Goal: Information Seeking & Learning: Compare options

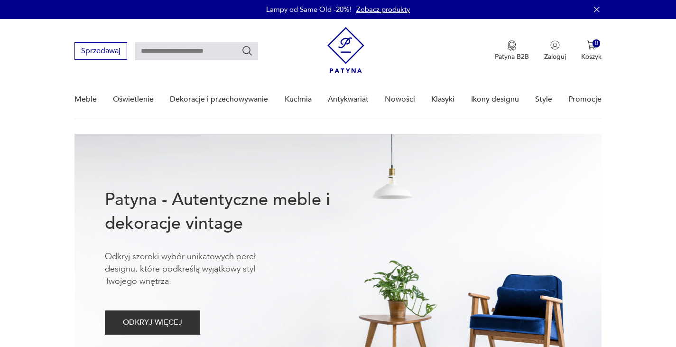
click at [234, 49] on input "text" at bounding box center [196, 51] width 123 height 18
type input "*********"
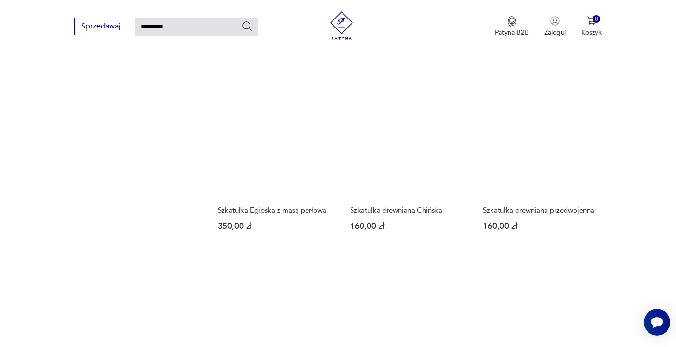
scroll to position [746, 0]
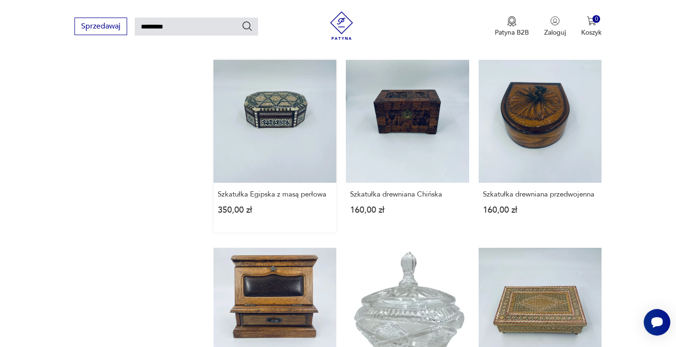
click at [275, 119] on link "Szkatułka Egipska z masą perłowa 350,00 zł" at bounding box center [275, 146] width 123 height 173
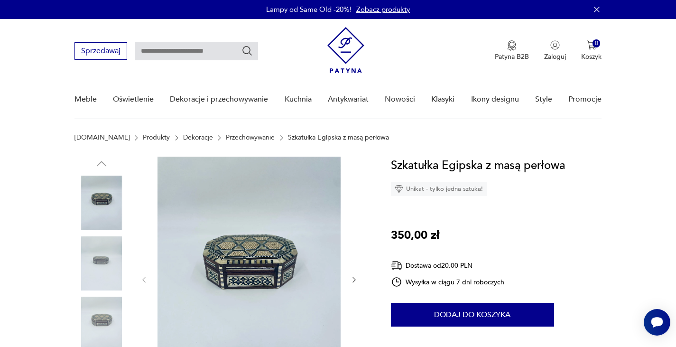
click at [237, 272] on img at bounding box center [249, 279] width 183 height 244
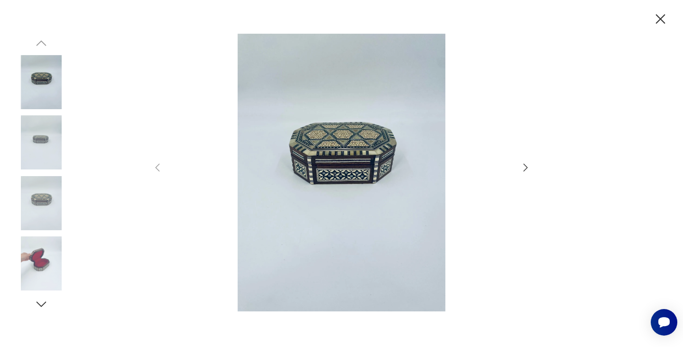
click at [368, 186] on img at bounding box center [342, 173] width 338 height 278
click at [522, 167] on icon "button" at bounding box center [525, 167] width 11 height 11
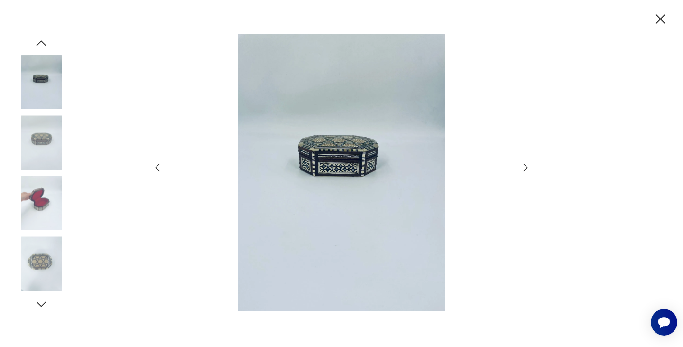
click at [522, 167] on icon "button" at bounding box center [525, 167] width 11 height 11
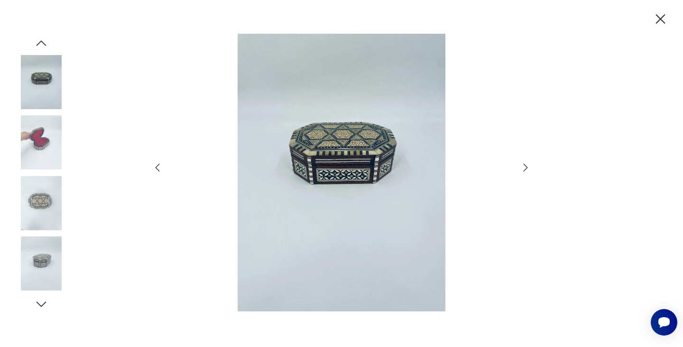
click at [522, 167] on icon "button" at bounding box center [525, 167] width 11 height 11
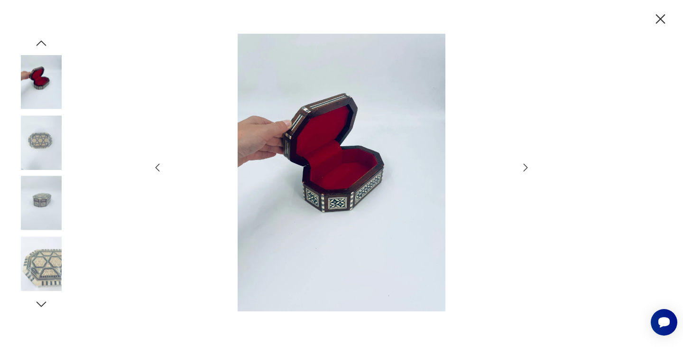
click at [522, 167] on icon "button" at bounding box center [525, 167] width 11 height 11
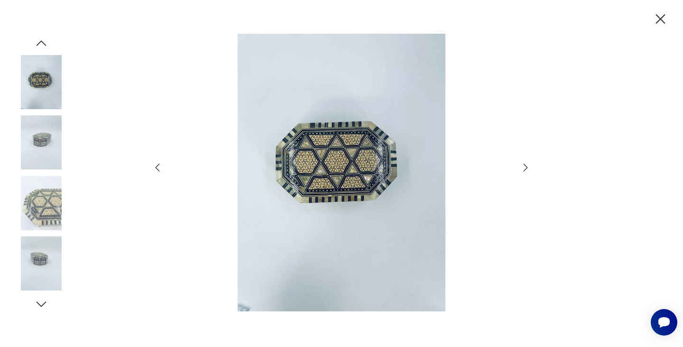
click at [522, 167] on icon "button" at bounding box center [525, 167] width 11 height 11
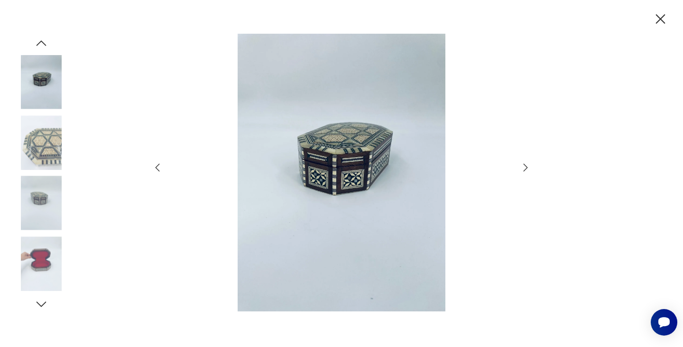
click at [522, 167] on icon "button" at bounding box center [525, 167] width 11 height 11
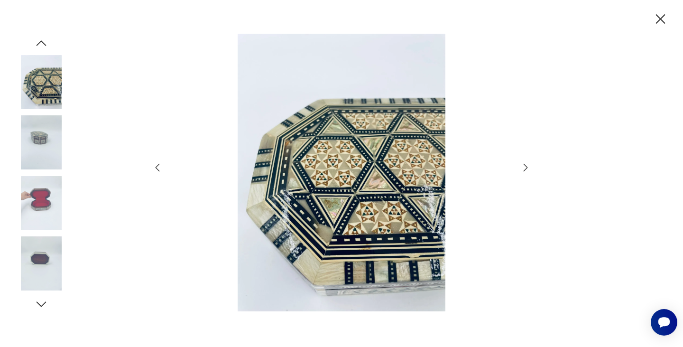
click at [522, 167] on icon "button" at bounding box center [525, 167] width 11 height 11
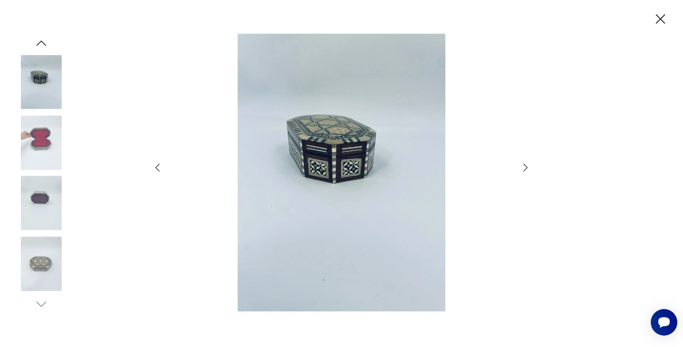
click at [522, 167] on icon "button" at bounding box center [525, 167] width 11 height 11
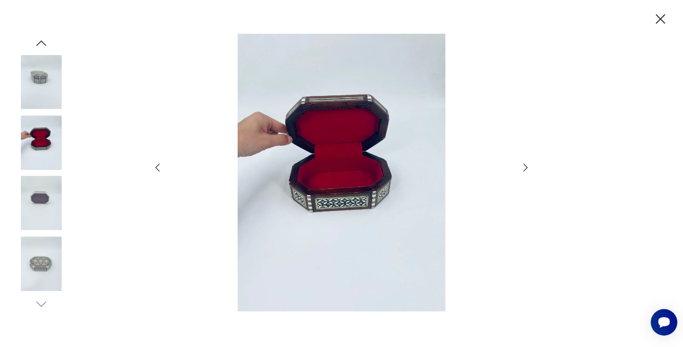
click at [660, 16] on icon "button" at bounding box center [660, 19] width 17 height 17
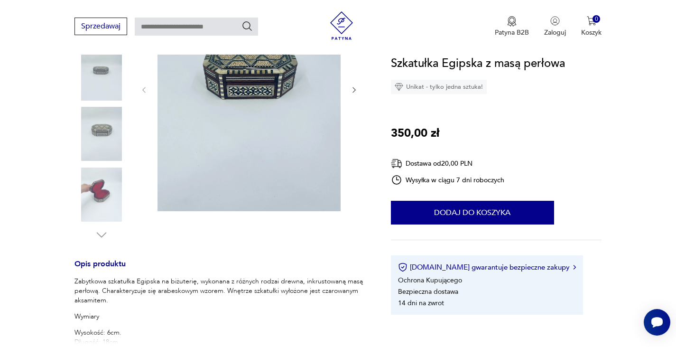
scroll to position [285, 0]
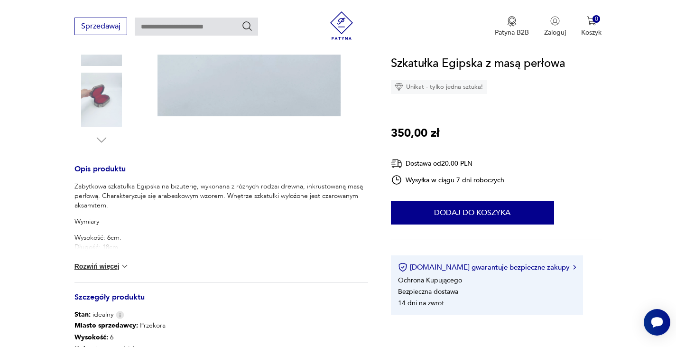
click at [102, 268] on button "Rozwiń więcej" at bounding box center [101, 265] width 55 height 9
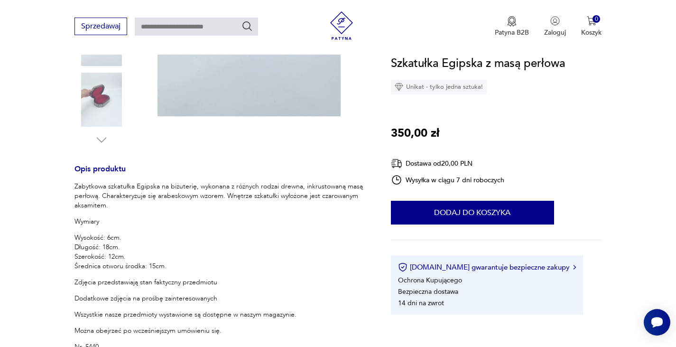
scroll to position [95, 0]
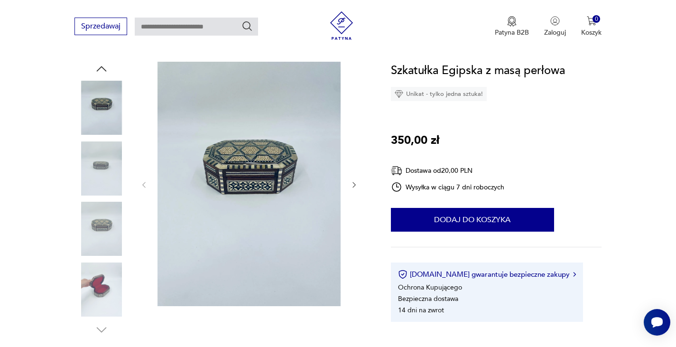
click at [100, 283] on img at bounding box center [101, 289] width 54 height 54
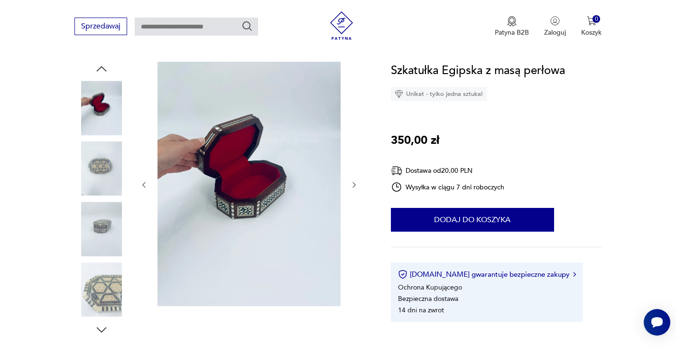
click at [223, 194] on img at bounding box center [249, 184] width 183 height 244
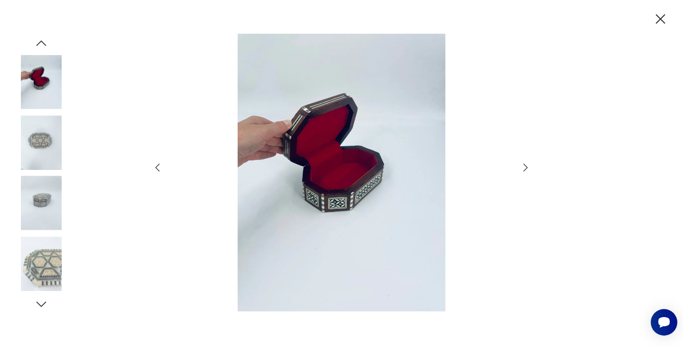
click at [341, 177] on img at bounding box center [342, 173] width 338 height 278
click at [522, 165] on icon "button" at bounding box center [525, 167] width 11 height 11
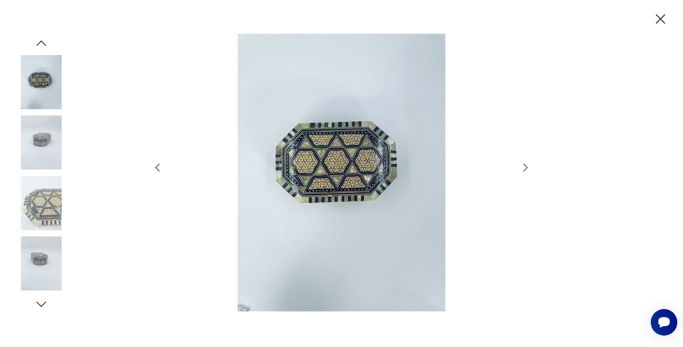
click at [522, 165] on icon "button" at bounding box center [525, 167] width 11 height 11
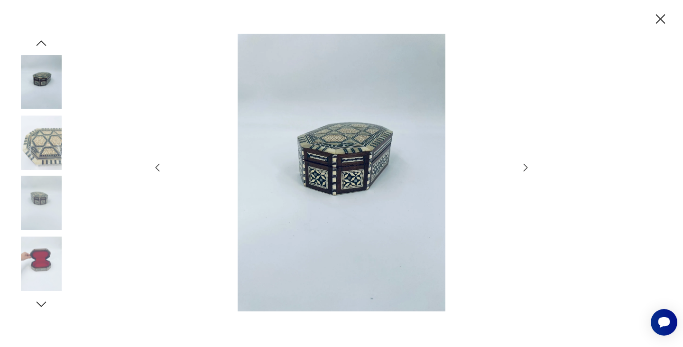
click at [522, 165] on icon "button" at bounding box center [525, 167] width 11 height 11
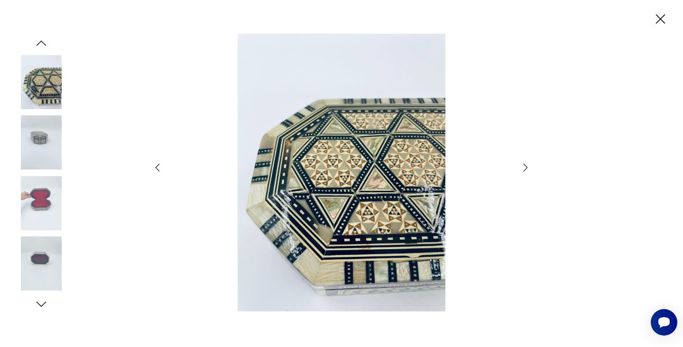
click at [522, 165] on icon "button" at bounding box center [525, 167] width 11 height 11
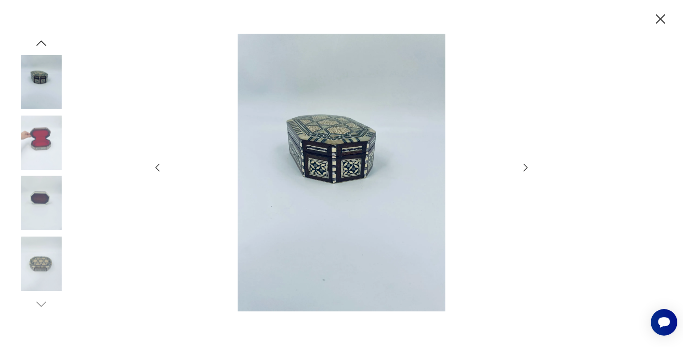
click at [522, 165] on icon "button" at bounding box center [525, 167] width 11 height 11
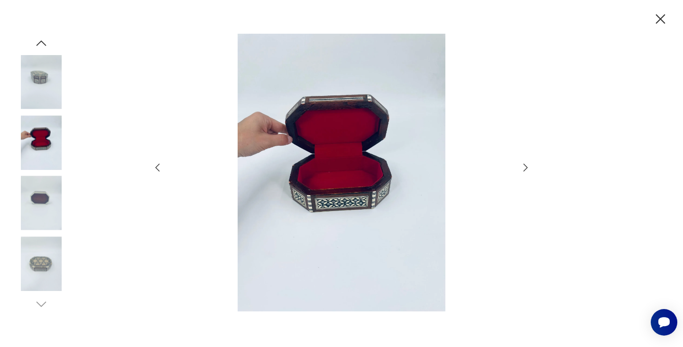
click at [522, 165] on icon "button" at bounding box center [525, 167] width 11 height 11
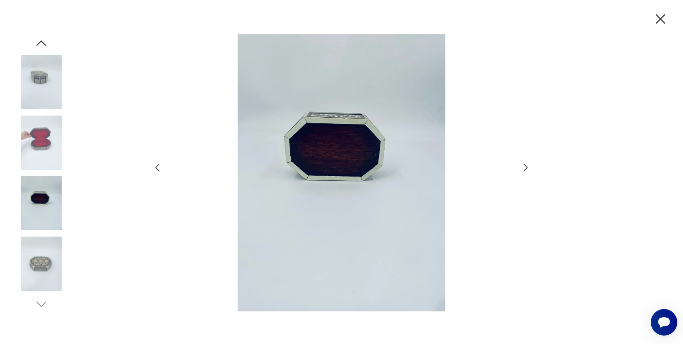
click at [522, 165] on icon "button" at bounding box center [525, 167] width 11 height 11
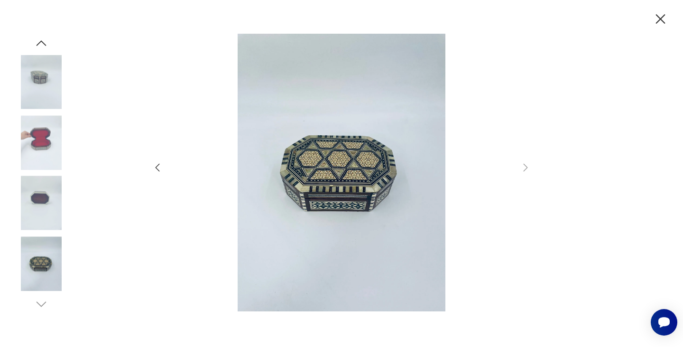
click at [662, 15] on icon "button" at bounding box center [660, 19] width 17 height 17
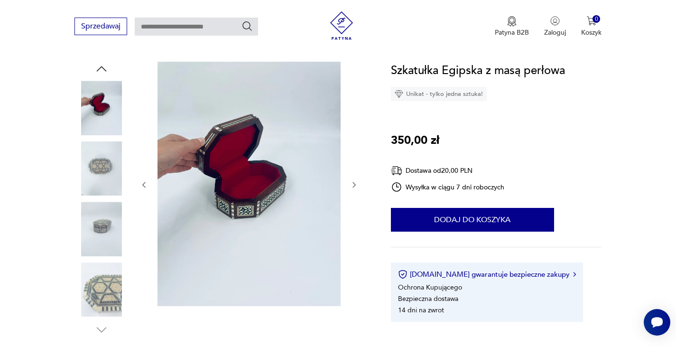
type input "*********"
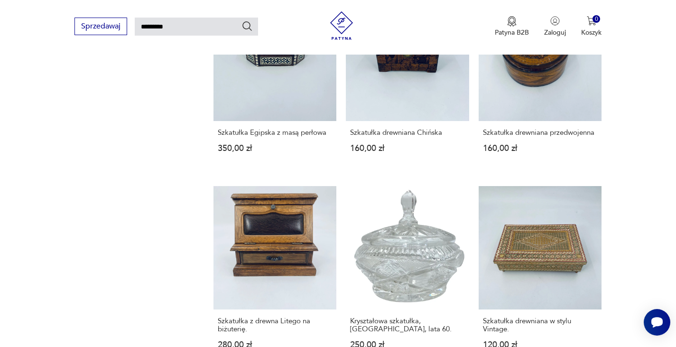
scroll to position [813, 0]
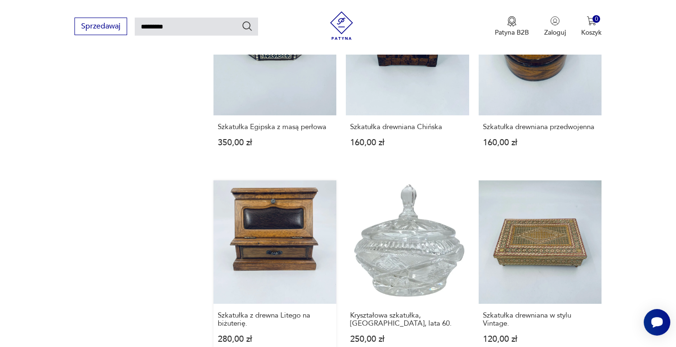
click at [279, 240] on link "Szkatułka z drewna Litego na biżuterię. 280,00 zł" at bounding box center [275, 270] width 123 height 181
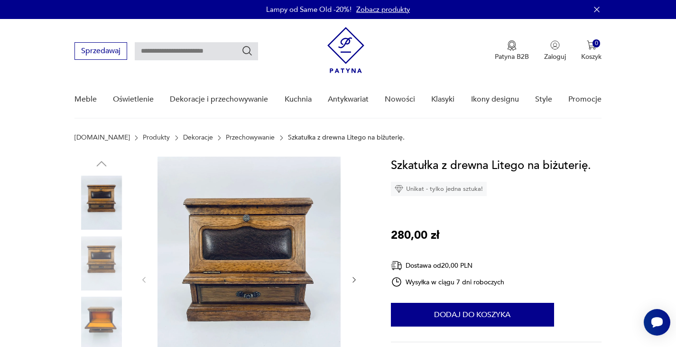
click at [352, 277] on icon "button" at bounding box center [354, 280] width 8 height 8
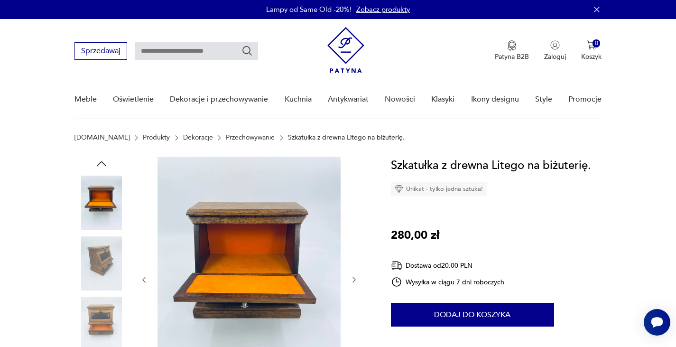
click at [352, 277] on icon "button" at bounding box center [354, 280] width 8 height 8
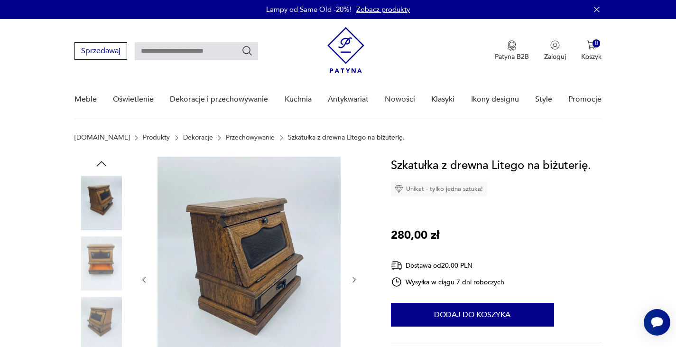
click at [352, 277] on icon "button" at bounding box center [354, 280] width 8 height 8
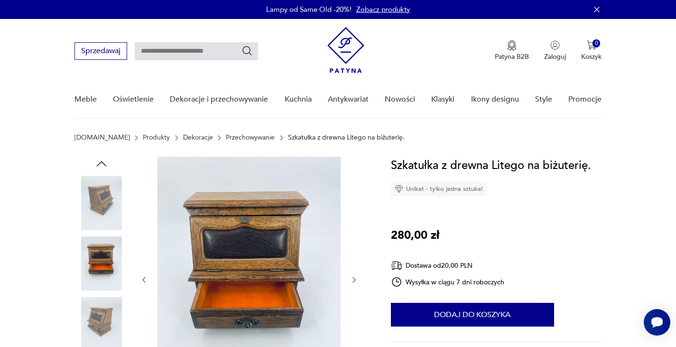
click at [352, 277] on icon "button" at bounding box center [354, 280] width 8 height 8
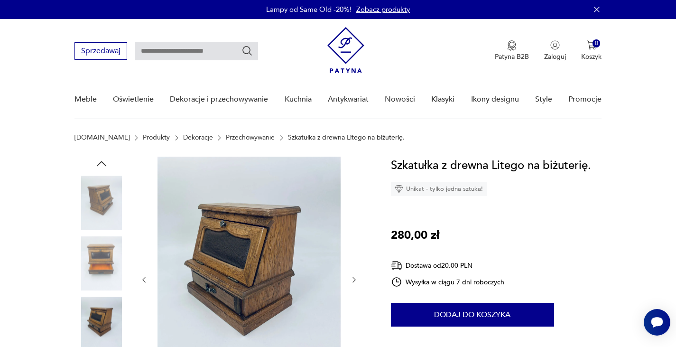
click at [352, 277] on icon "button" at bounding box center [354, 280] width 8 height 8
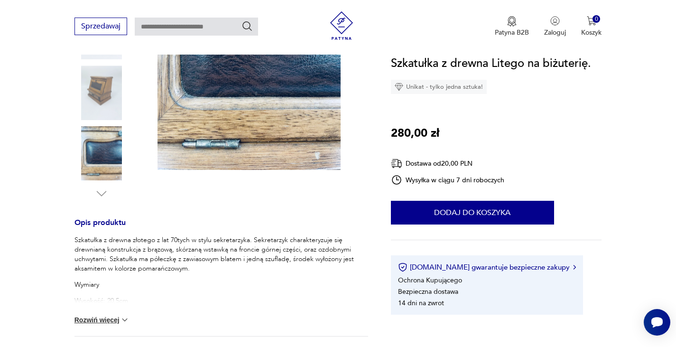
scroll to position [237, 0]
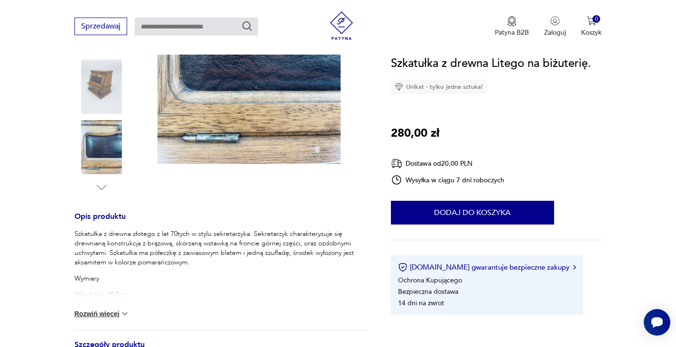
click at [102, 311] on button "Rozwiń więcej" at bounding box center [101, 313] width 55 height 9
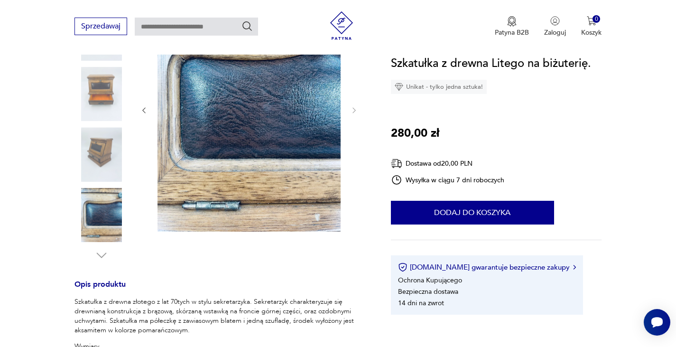
scroll to position [142, 0]
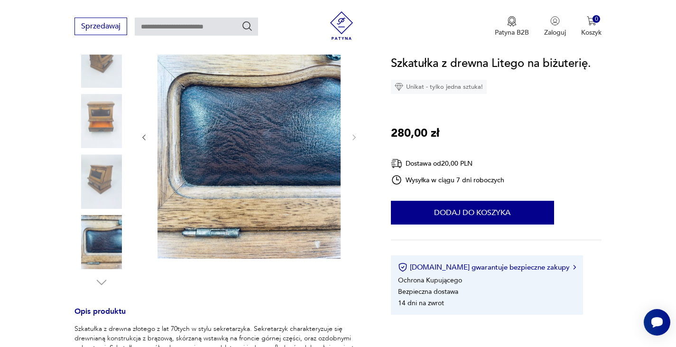
click at [100, 182] on img at bounding box center [101, 181] width 54 height 54
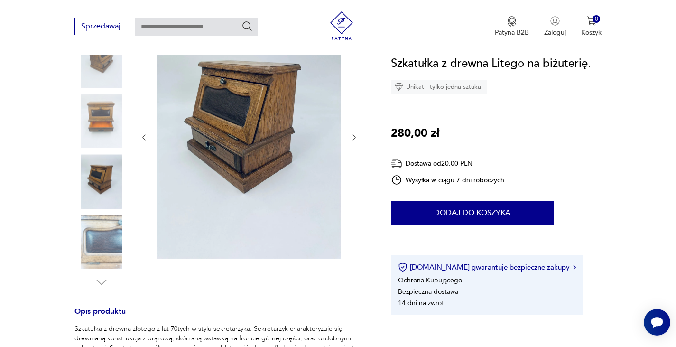
click at [103, 236] on img at bounding box center [101, 242] width 54 height 54
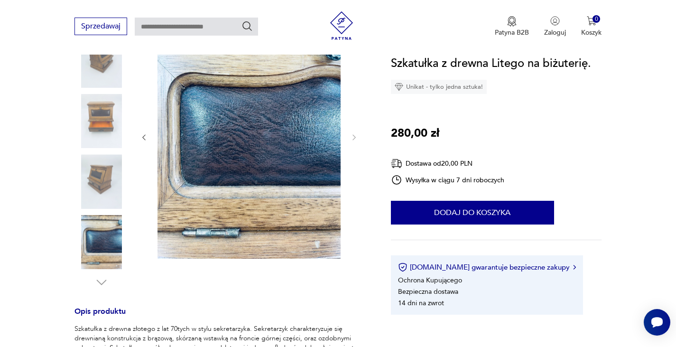
click at [103, 115] on img at bounding box center [101, 121] width 54 height 54
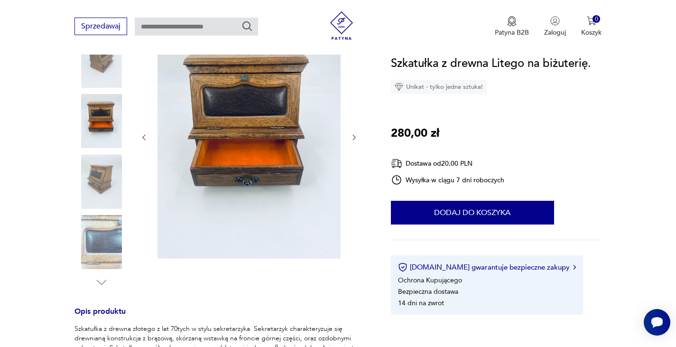
click at [105, 64] on img at bounding box center [101, 60] width 54 height 54
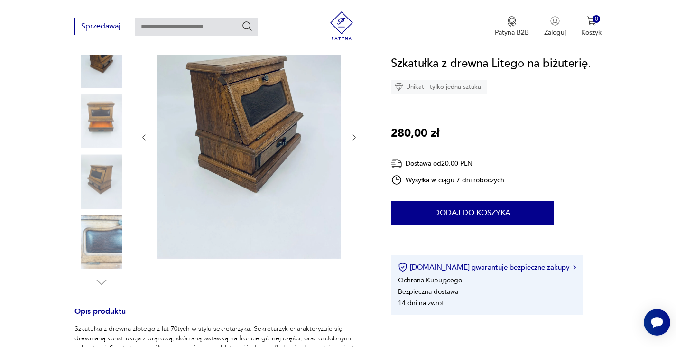
type input "*********"
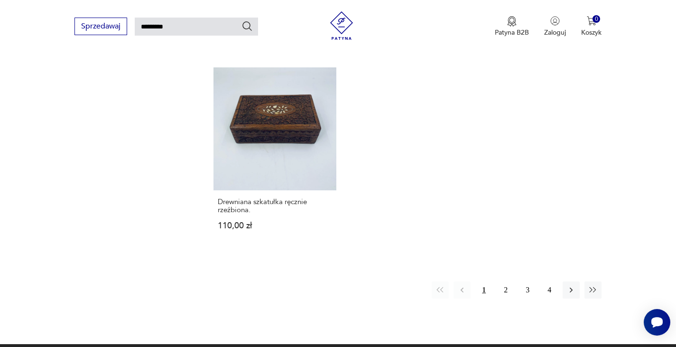
scroll to position [1160, 0]
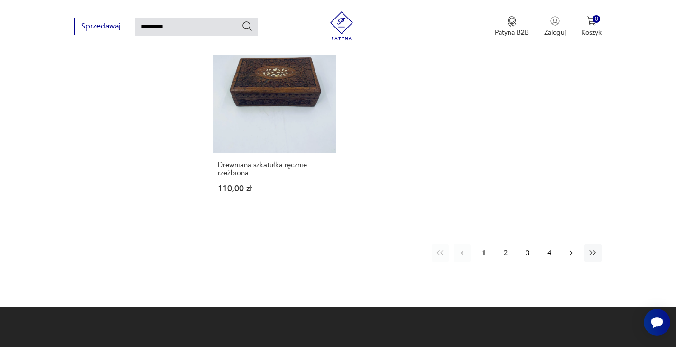
click at [569, 251] on icon "button" at bounding box center [571, 252] width 9 height 9
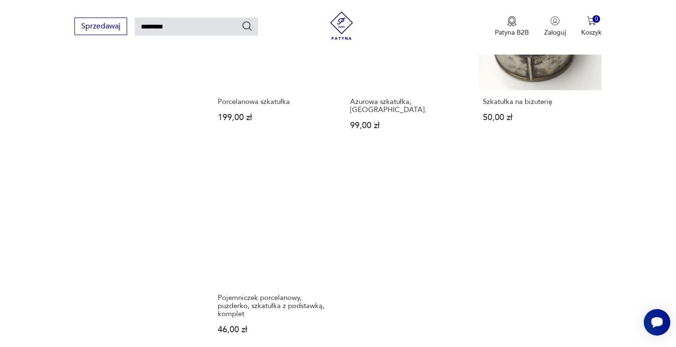
scroll to position [1220, 0]
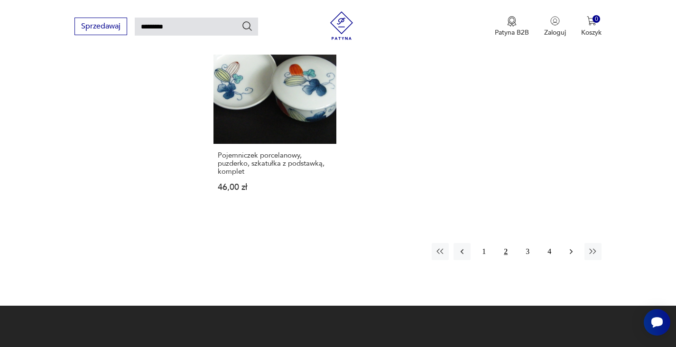
click at [569, 243] on button "button" at bounding box center [571, 251] width 17 height 17
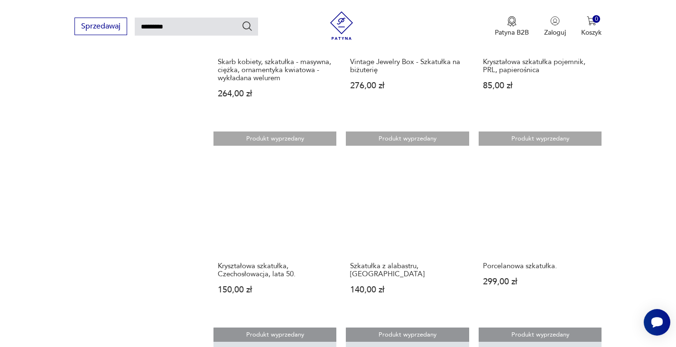
scroll to position [461, 0]
